Goal: Information Seeking & Learning: Learn about a topic

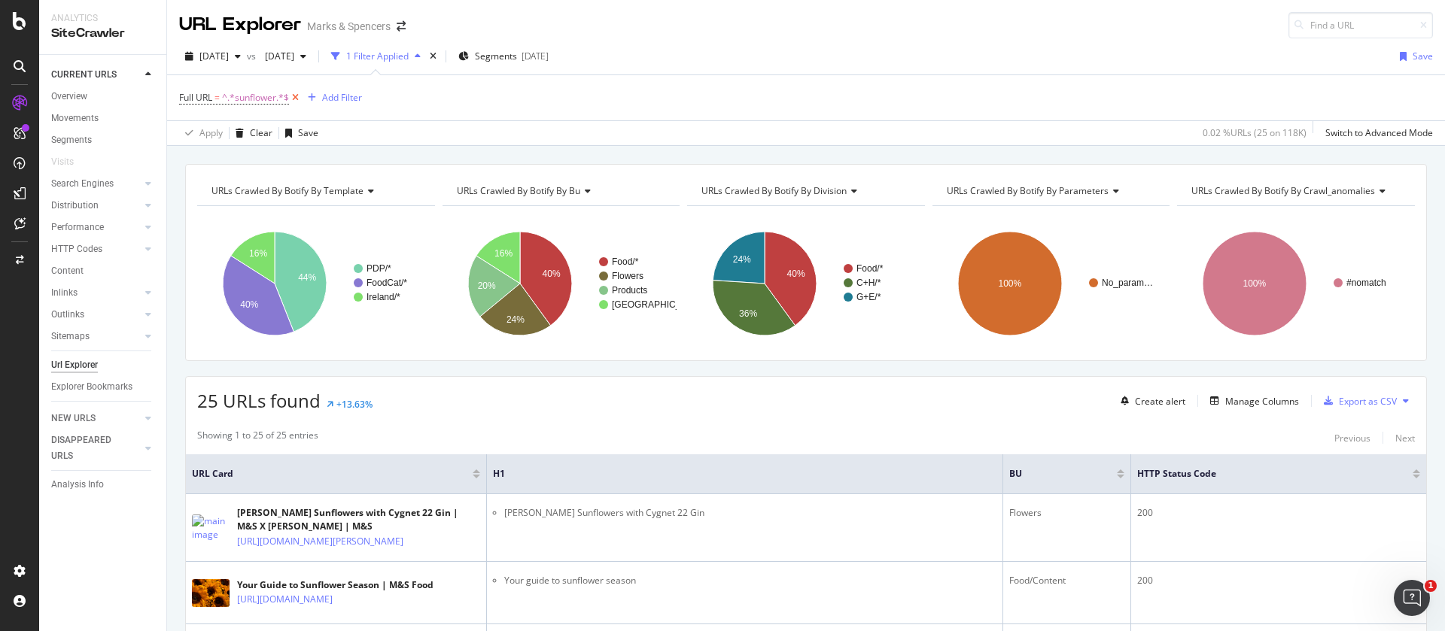
click at [297, 99] on icon at bounding box center [295, 97] width 13 height 15
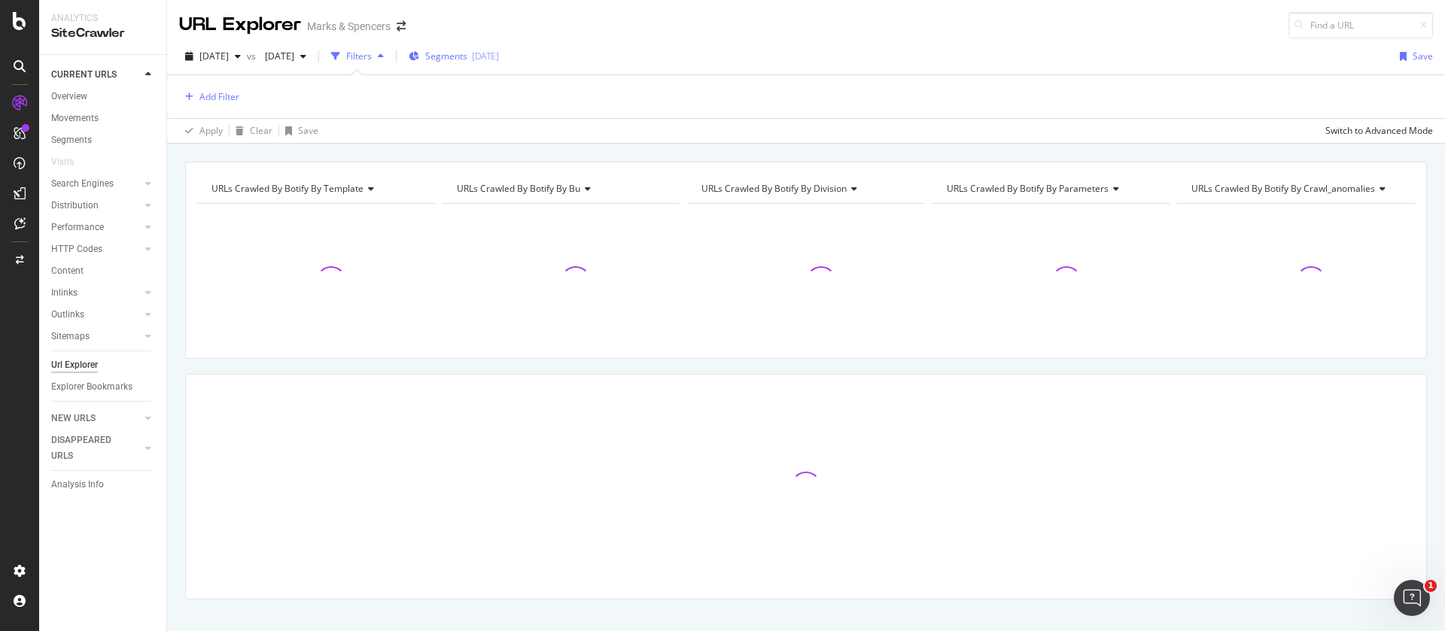
click at [467, 56] on span "Segments" at bounding box center [446, 56] width 42 height 13
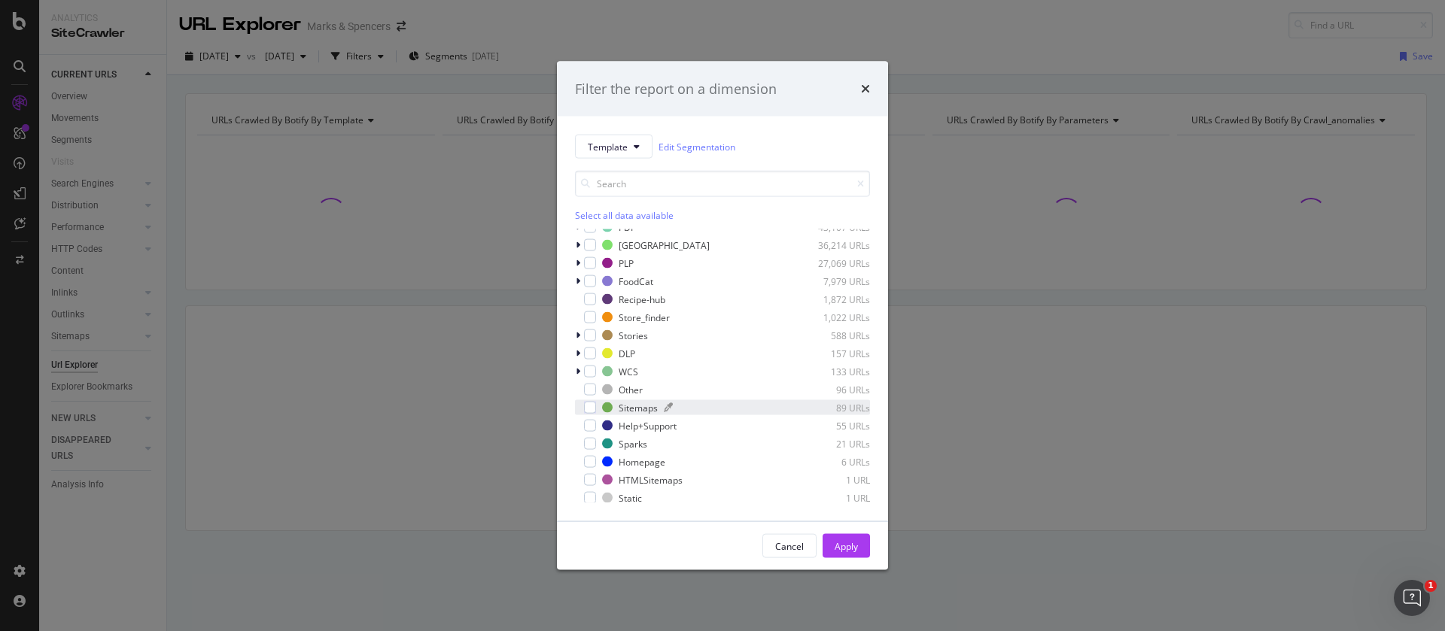
scroll to position [12, 0]
click at [627, 143] on span "Template" at bounding box center [608, 146] width 40 height 13
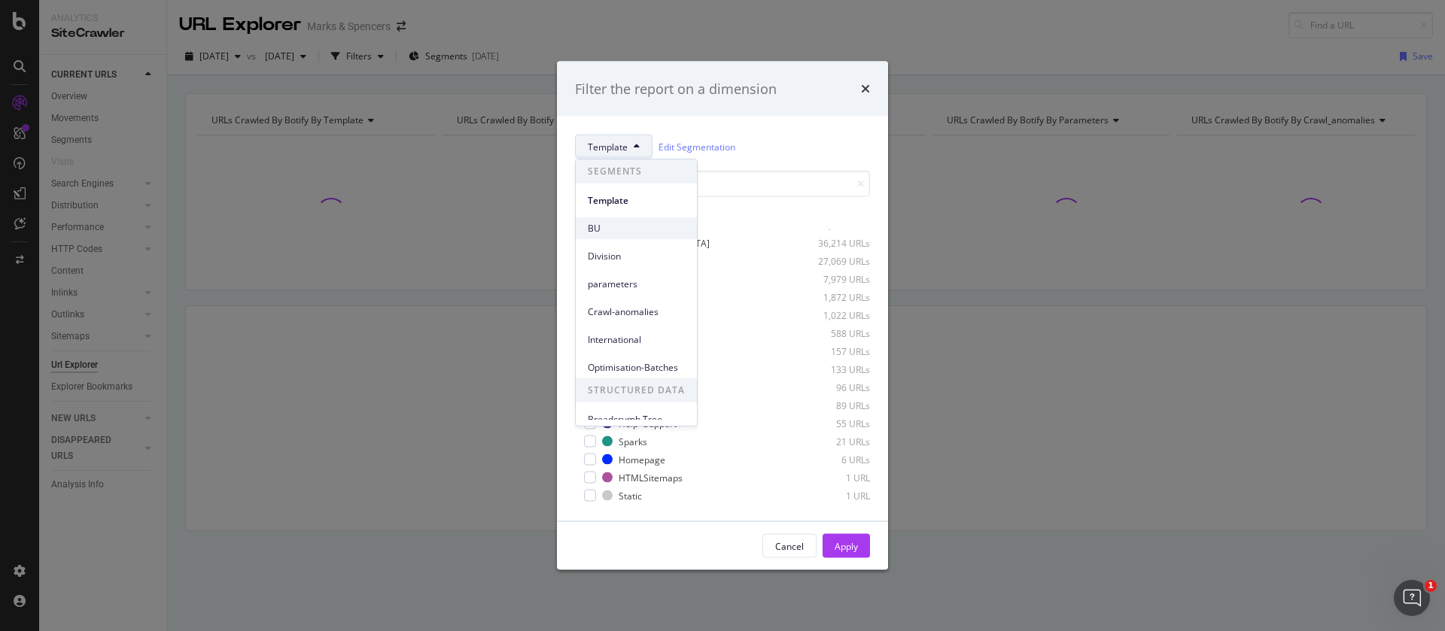
click at [613, 233] on span "BU" at bounding box center [636, 229] width 97 height 14
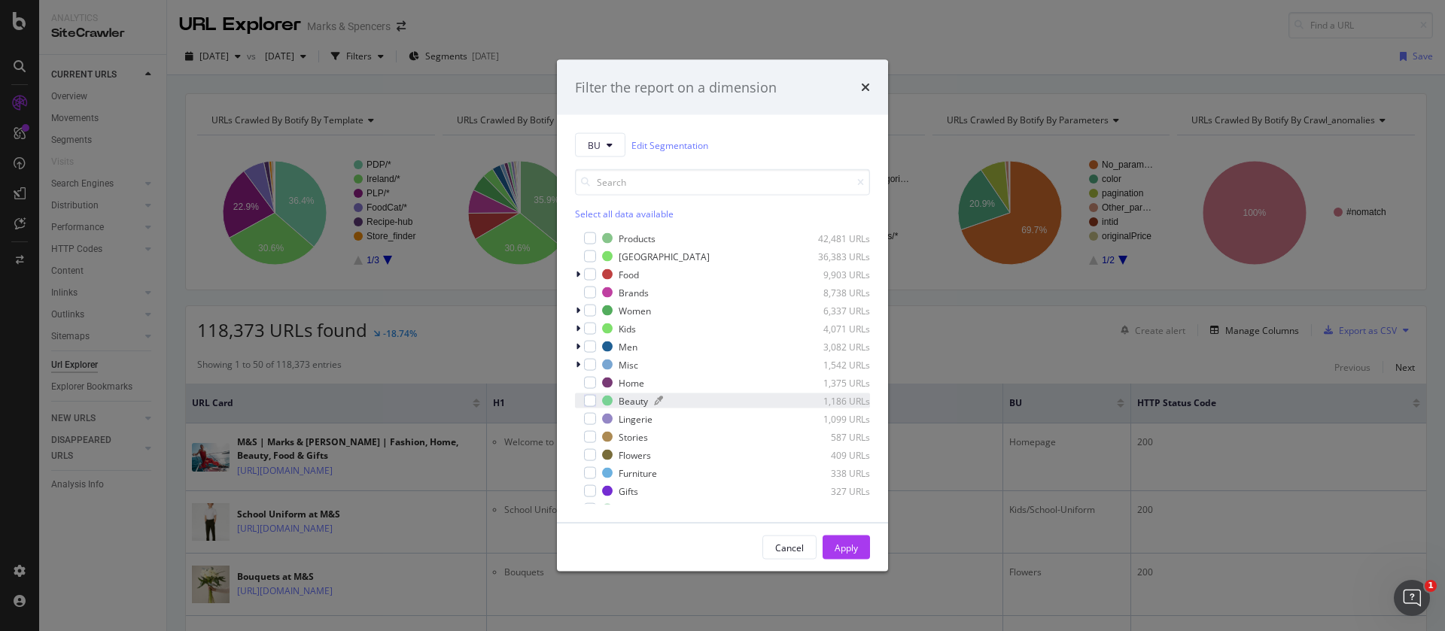
scroll to position [120, 0]
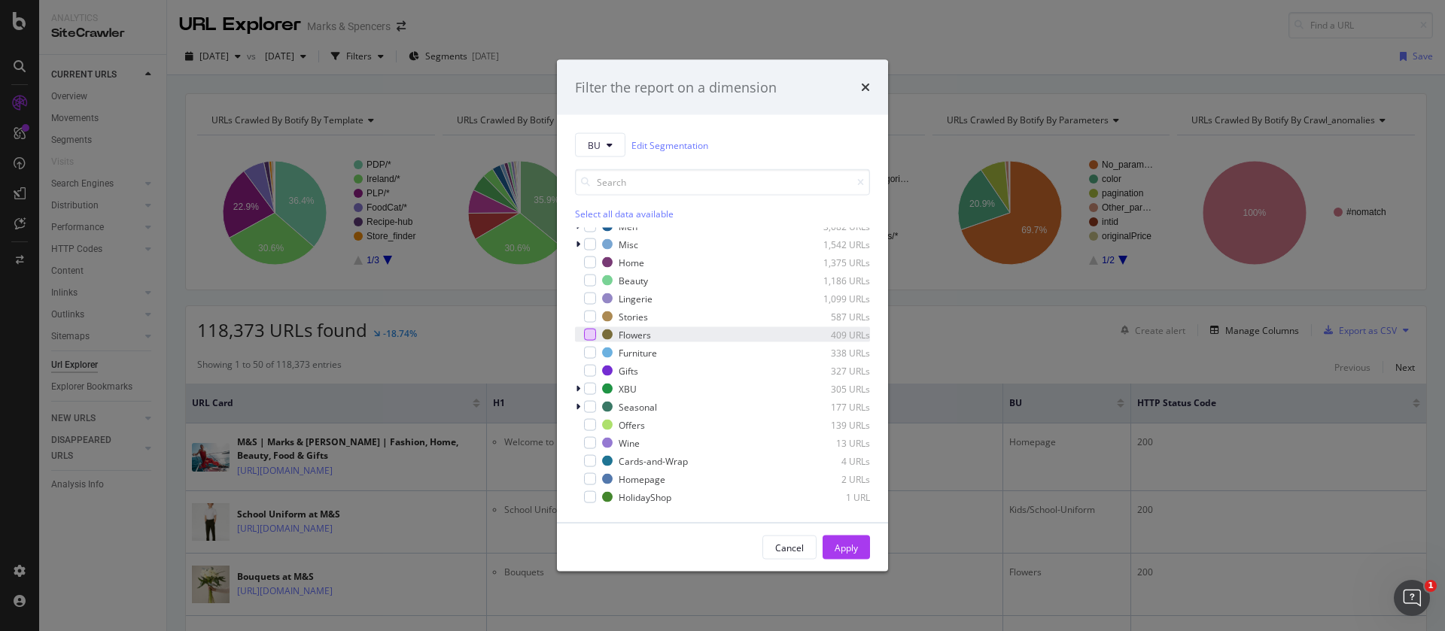
click at [591, 332] on div "modal" at bounding box center [590, 335] width 12 height 12
click at [839, 547] on div "Apply" at bounding box center [846, 547] width 23 height 13
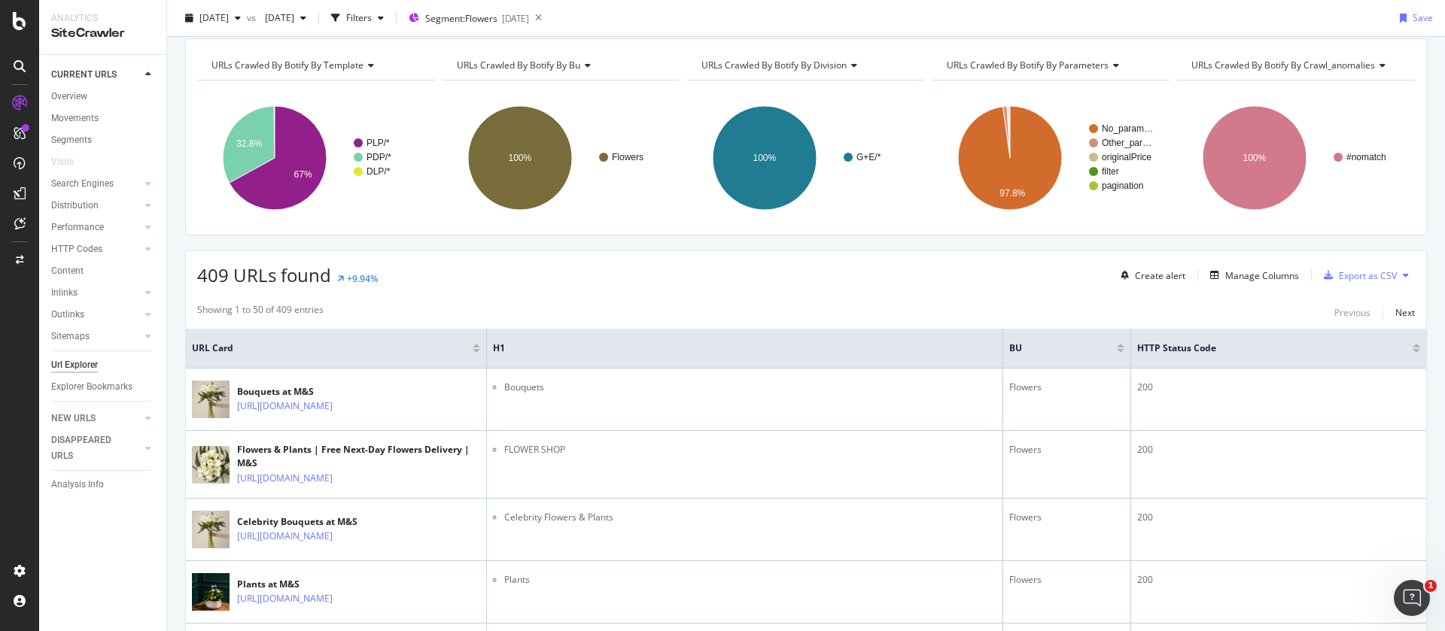
scroll to position [226, 0]
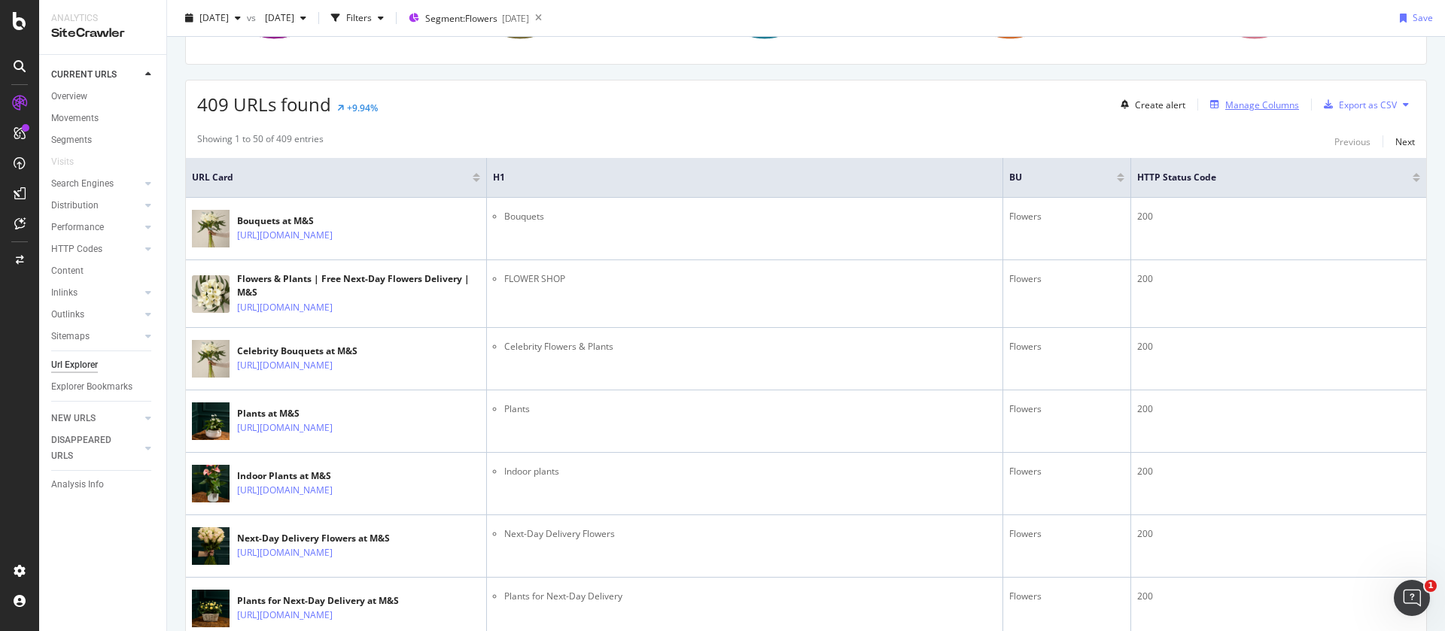
click at [1237, 106] on div "Manage Columns" at bounding box center [1262, 105] width 74 height 13
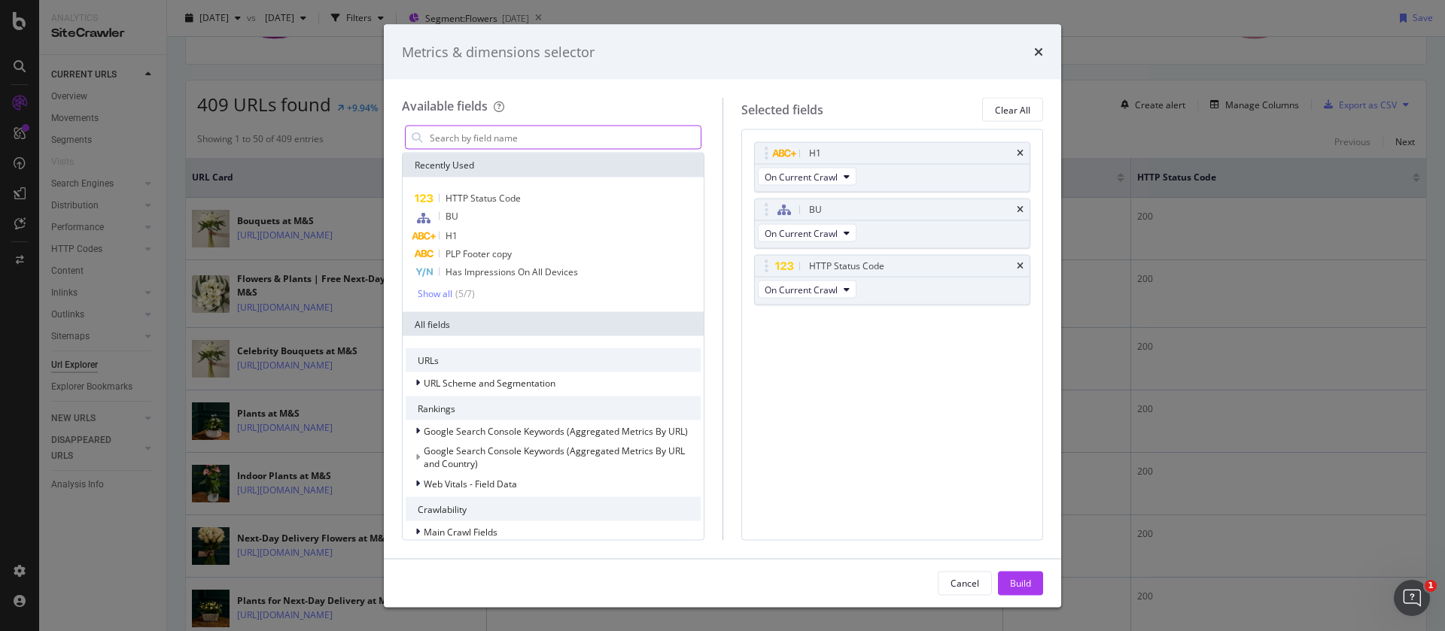
click at [510, 132] on input "modal" at bounding box center [564, 137] width 272 height 23
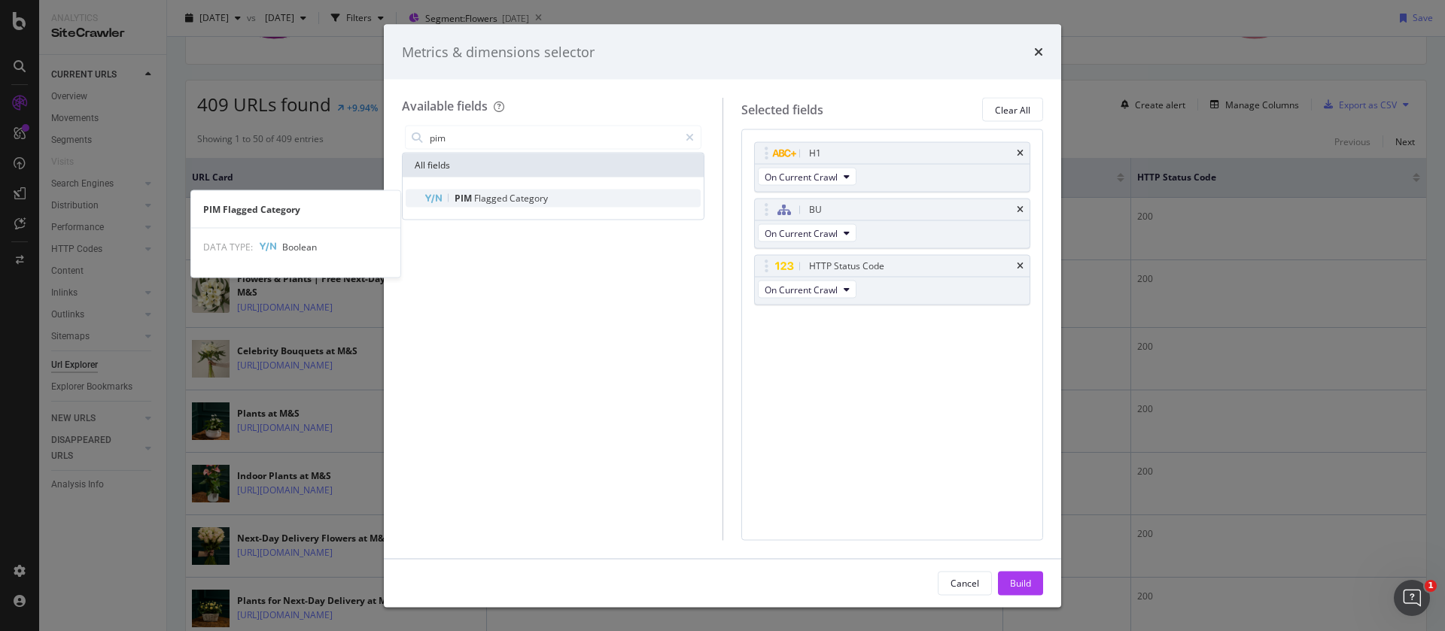
type input "pim"
click at [510, 203] on span "Category" at bounding box center [529, 198] width 38 height 13
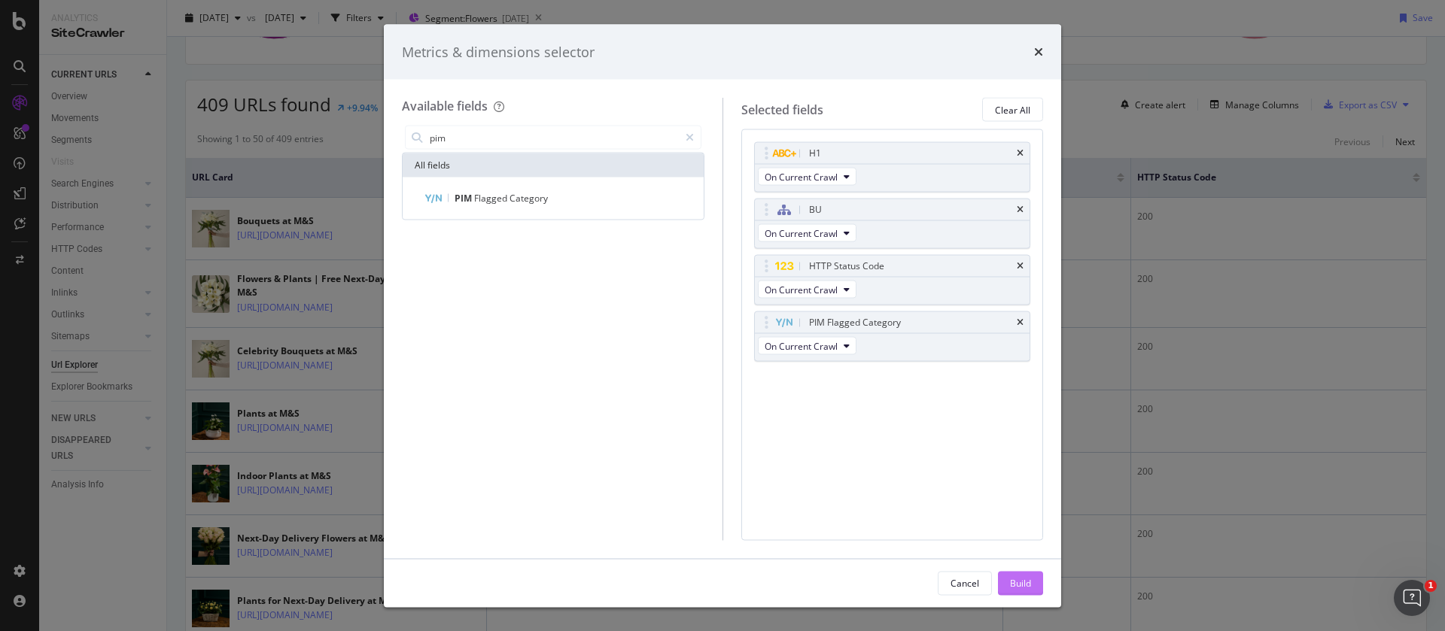
click at [1016, 581] on div "Build" at bounding box center [1020, 583] width 21 height 13
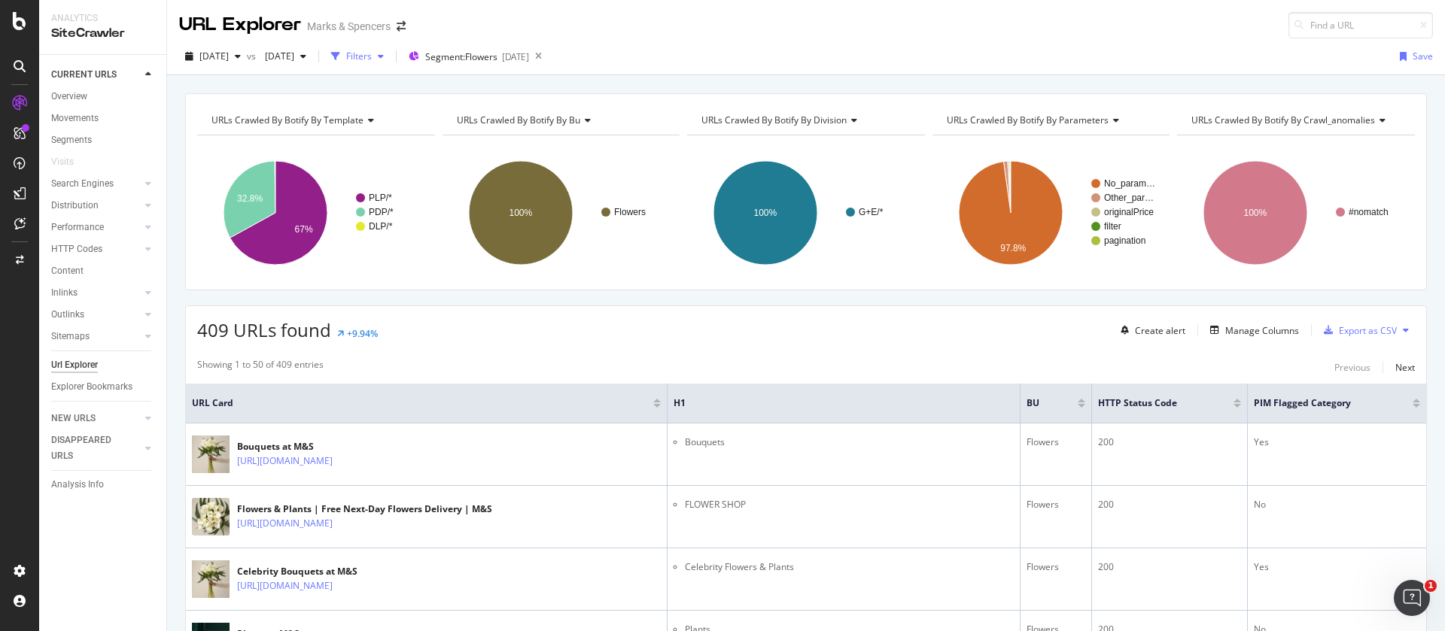
click at [372, 53] on div "Filters" at bounding box center [359, 56] width 26 height 13
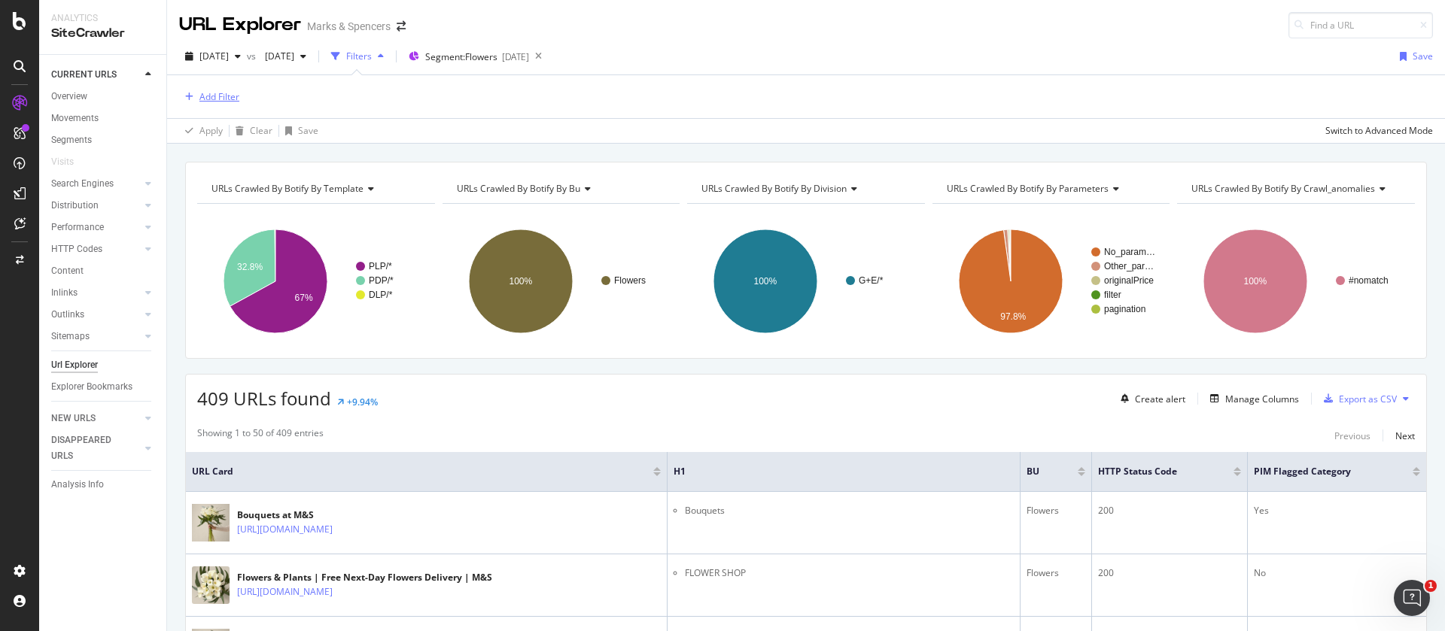
click at [225, 98] on div "Add Filter" at bounding box center [219, 96] width 40 height 13
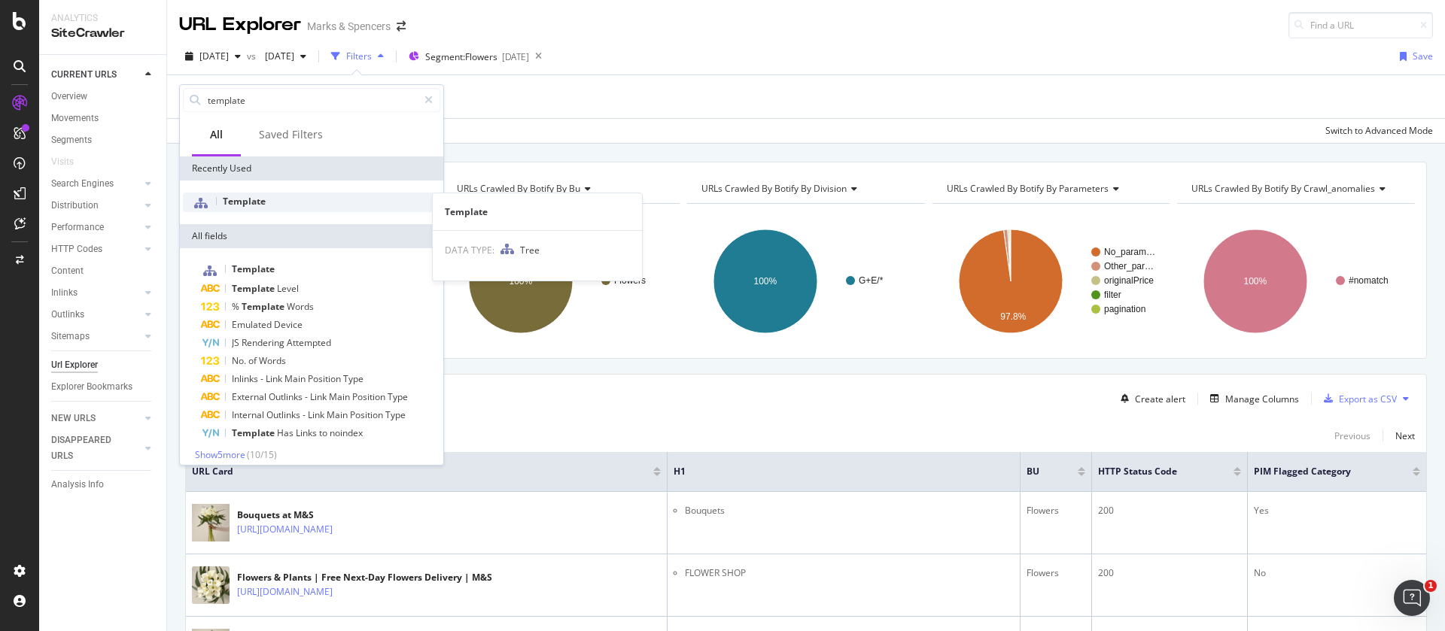
type input "template"
click at [253, 205] on span "Template" at bounding box center [244, 201] width 43 height 13
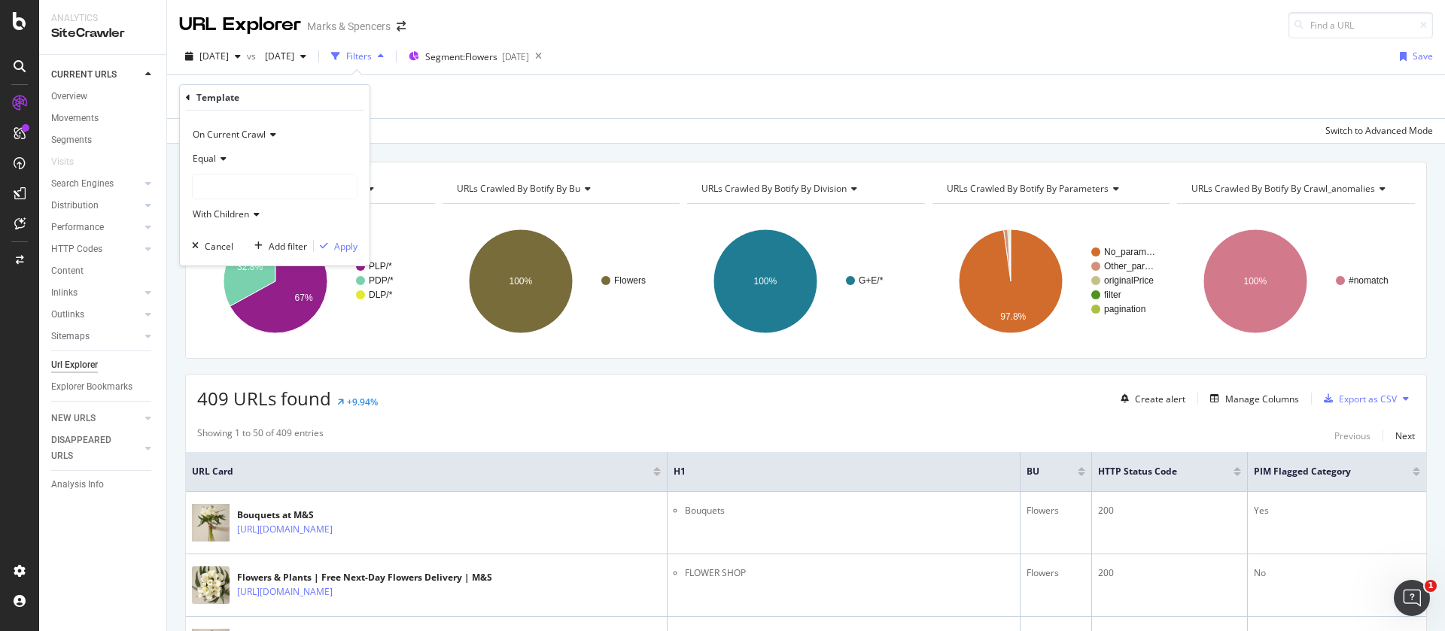
click at [220, 184] on div at bounding box center [275, 187] width 164 height 24
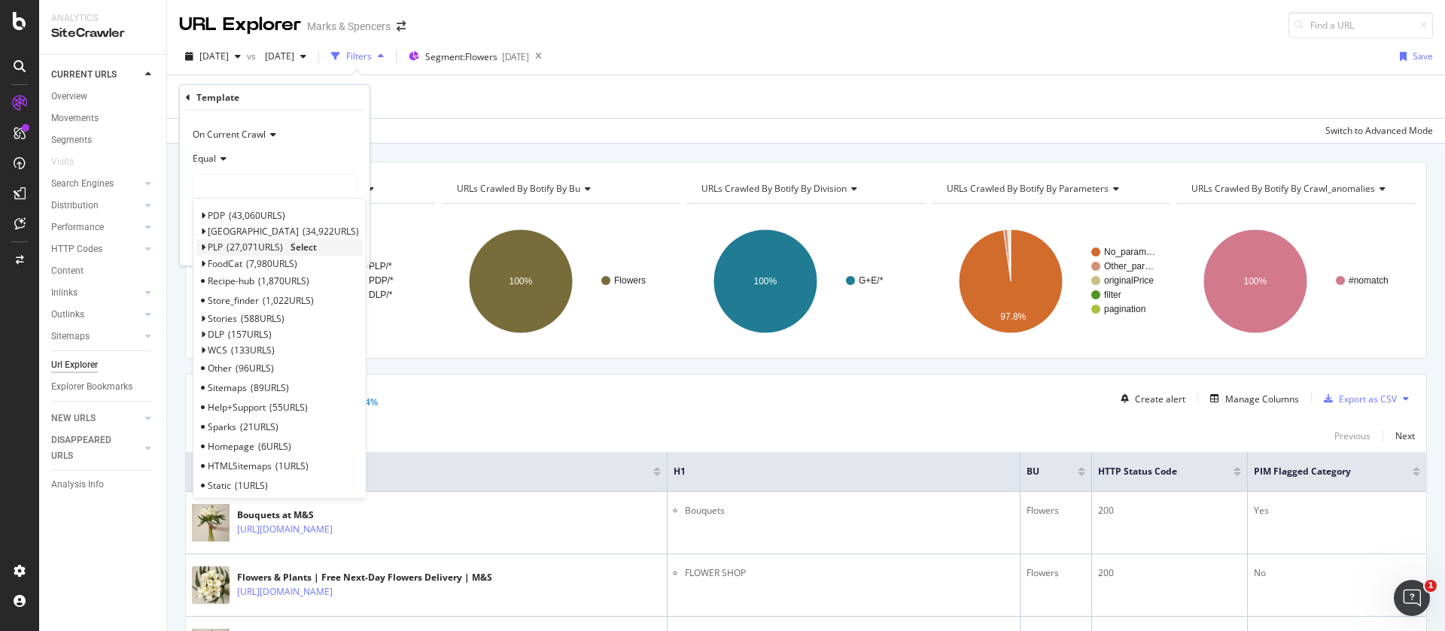
click at [213, 241] on span "PLP" at bounding box center [215, 247] width 15 height 13
click at [306, 246] on span "Select" at bounding box center [304, 247] width 26 height 13
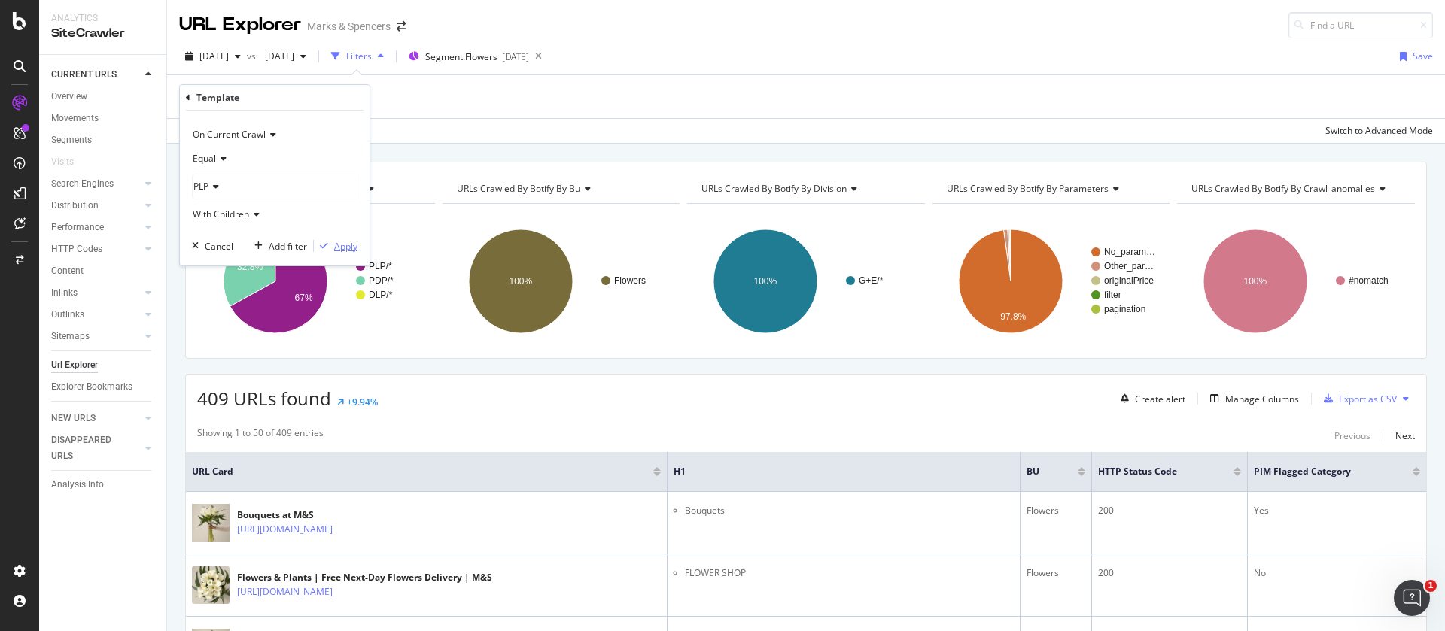
click at [351, 245] on div "Apply" at bounding box center [345, 246] width 23 height 13
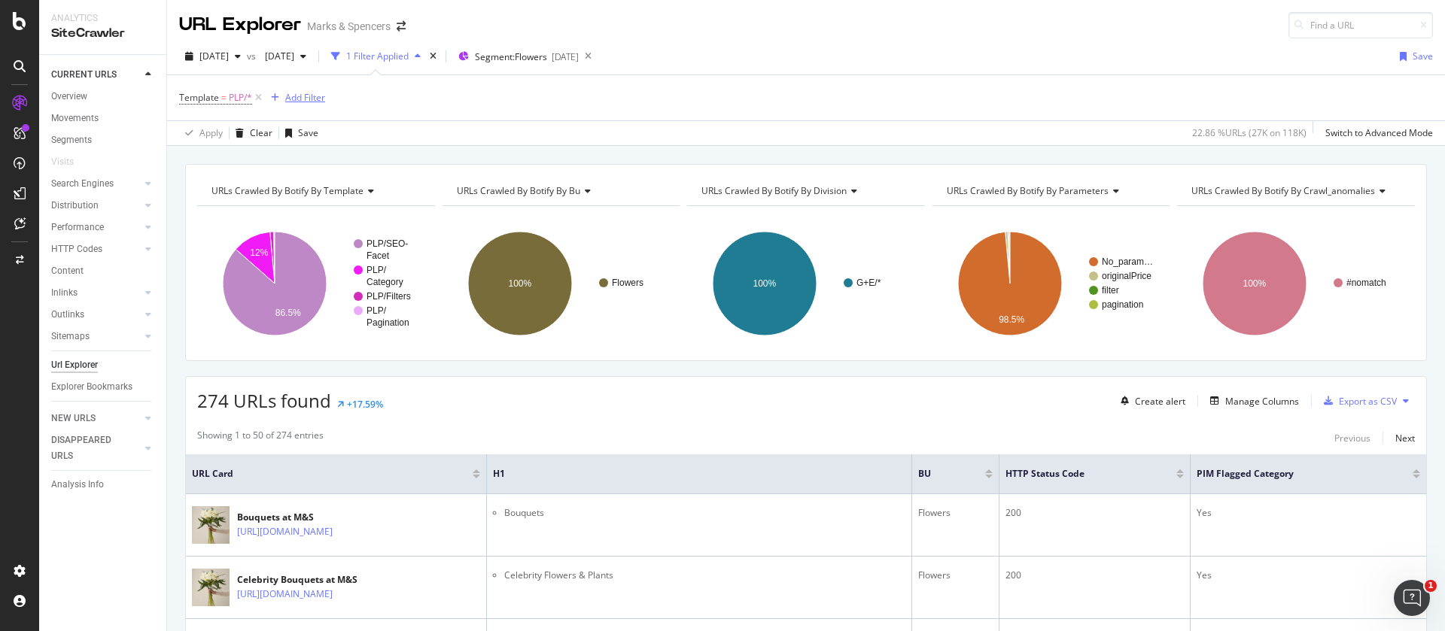
click at [299, 100] on div "Add Filter" at bounding box center [305, 97] width 40 height 13
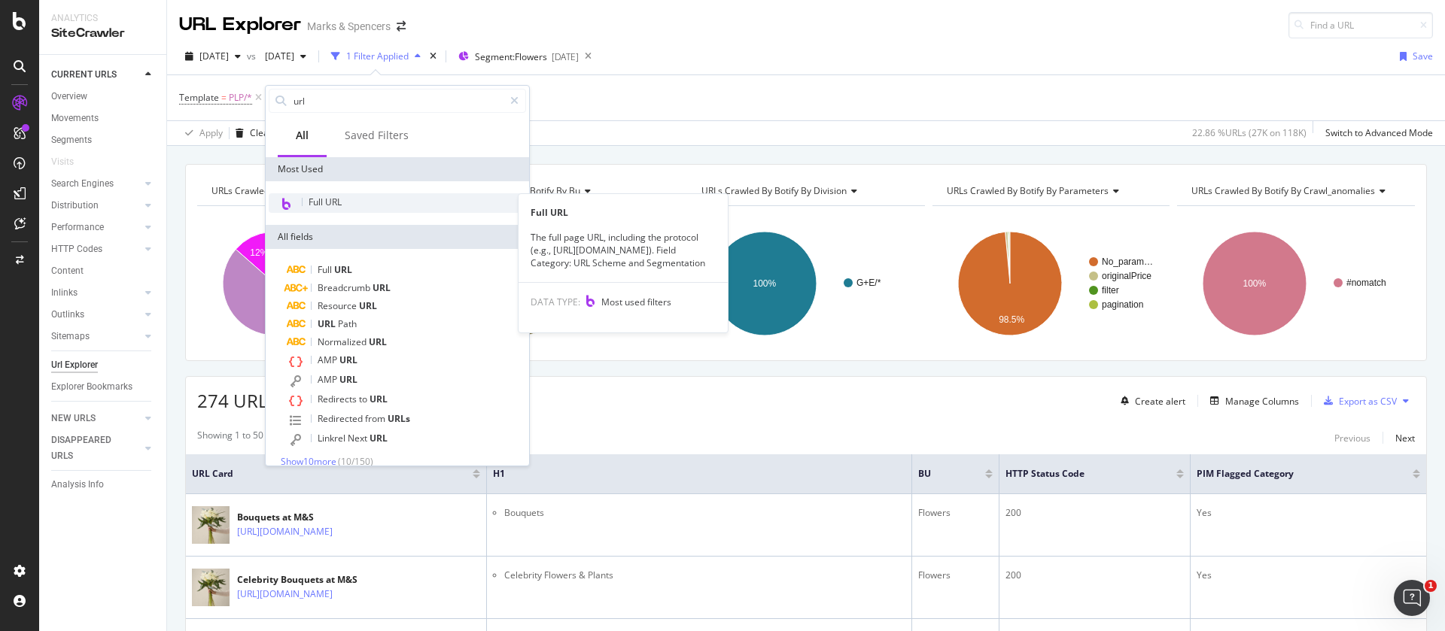
type input "url"
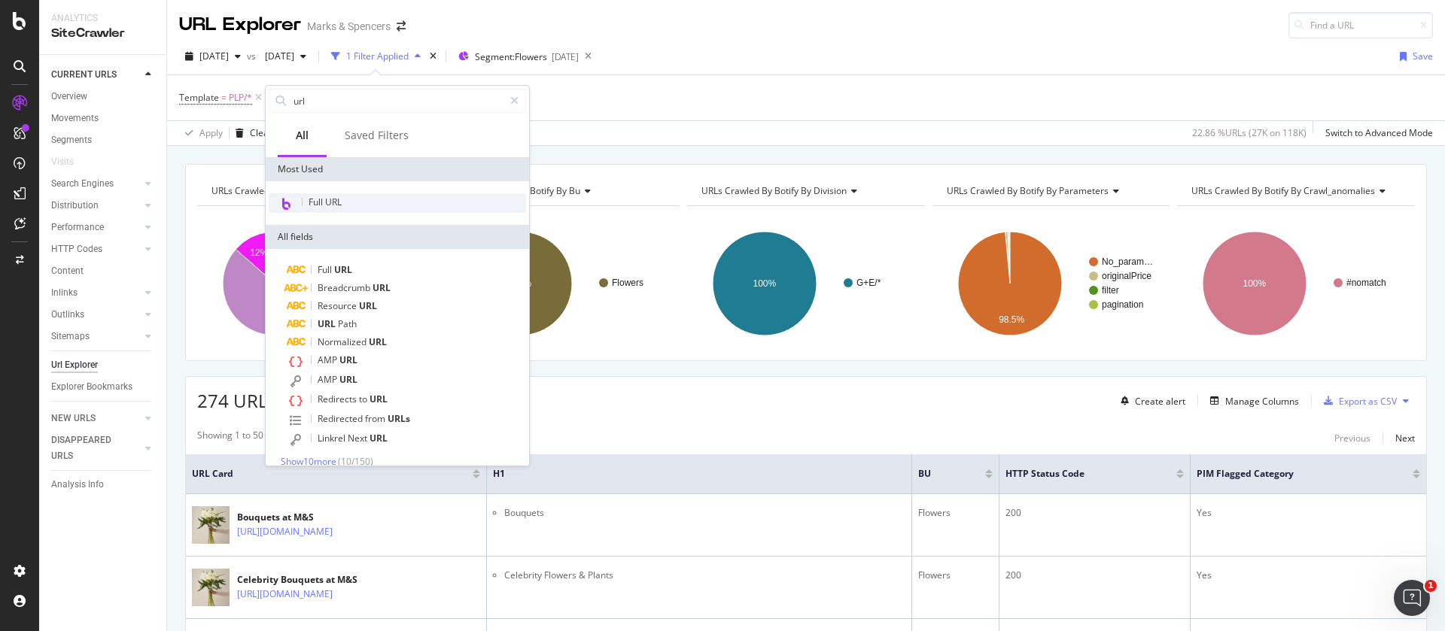
click at [319, 207] on span "Full URL" at bounding box center [325, 202] width 33 height 13
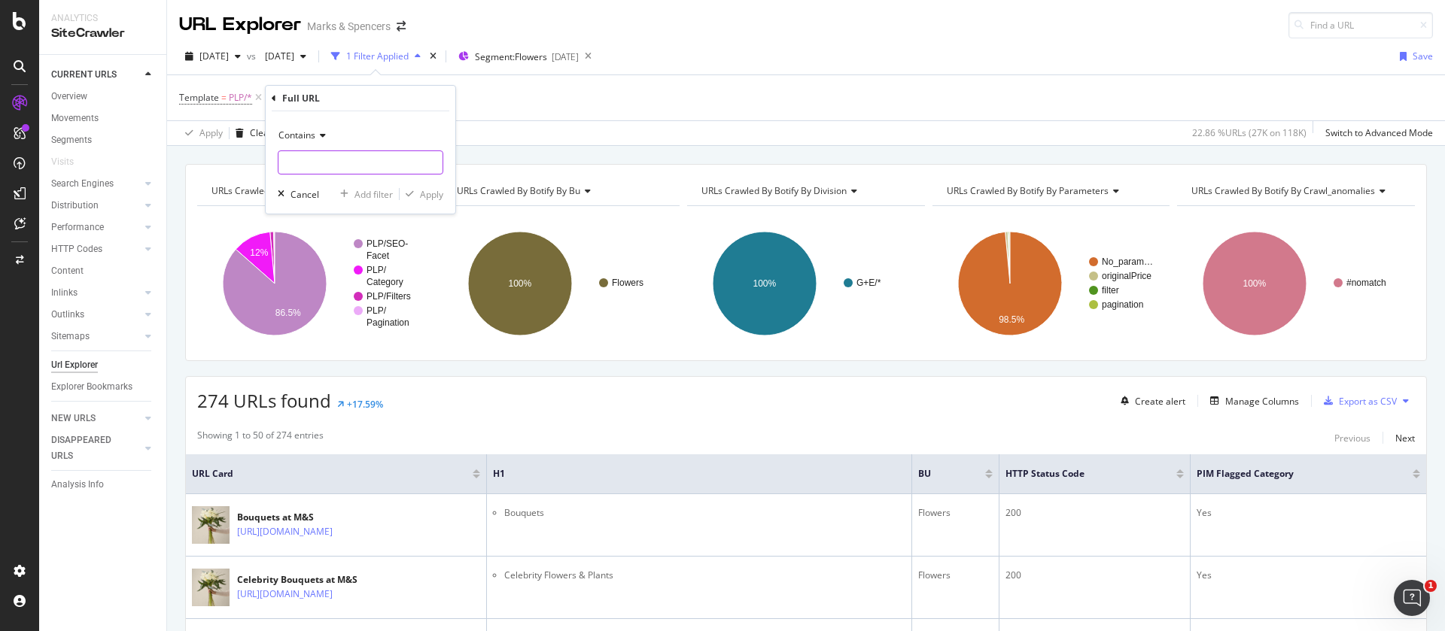
click at [317, 162] on input "text" at bounding box center [360, 163] width 164 height 24
type input "summer-flowers"
click at [438, 200] on div "Apply" at bounding box center [431, 194] width 23 height 13
